Goal: Find specific page/section: Find specific page/section

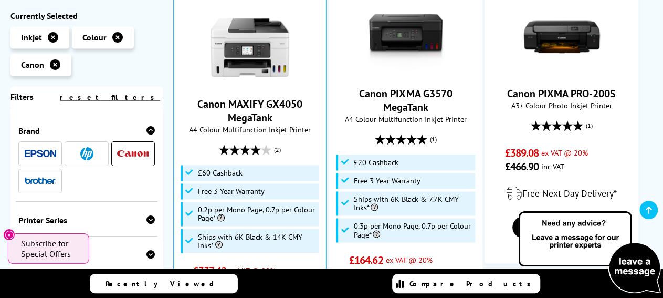
scroll to position [491, 0]
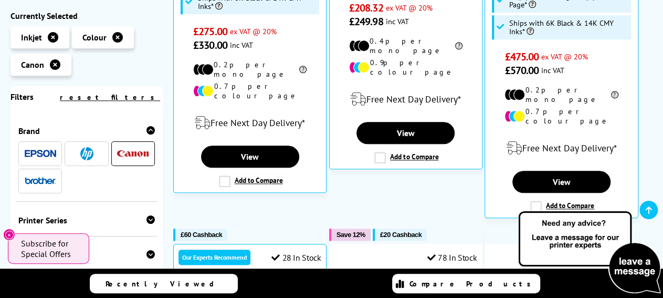
click at [128, 154] on img at bounding box center [132, 153] width 31 height 7
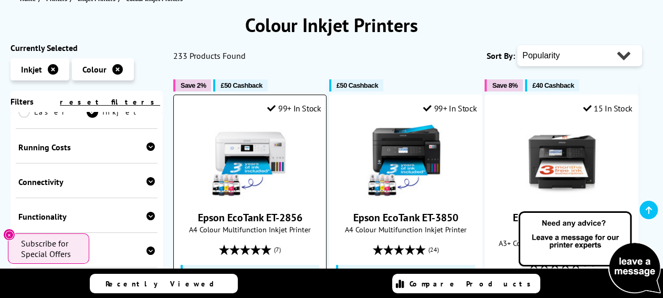
scroll to position [164, 0]
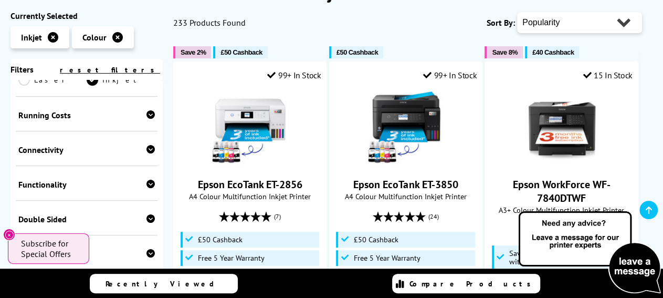
scroll to position [491, 0]
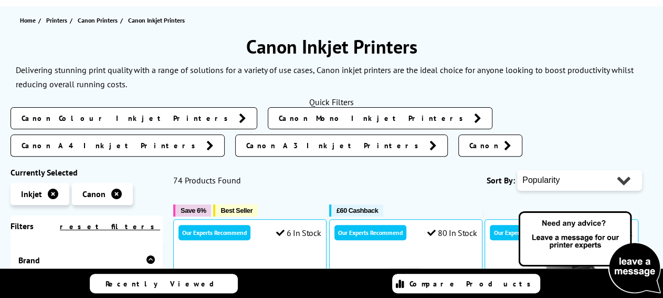
scroll to position [109, 0]
